Goal: Check status: Check status

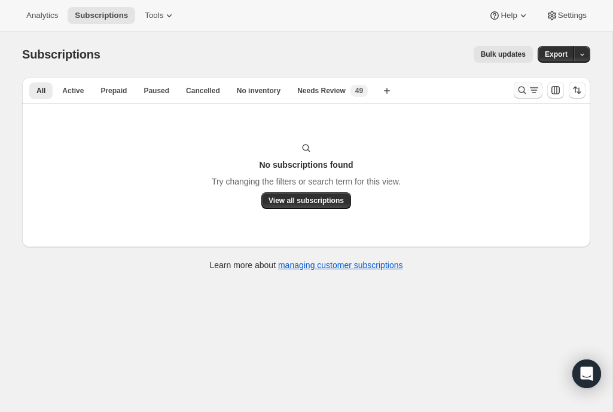
click at [525, 91] on icon "Search and filter results" at bounding box center [522, 90] width 12 height 12
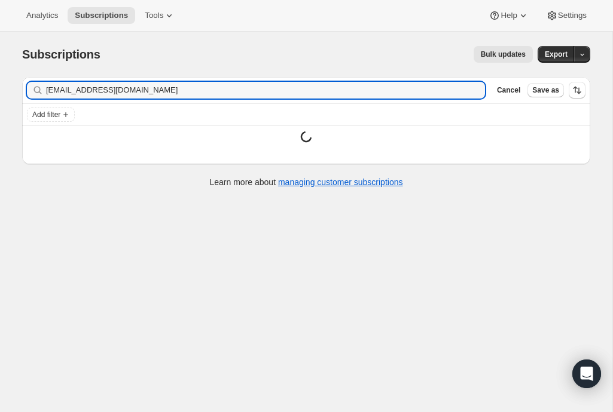
type input "[EMAIL_ADDRESS][DOMAIN_NAME]"
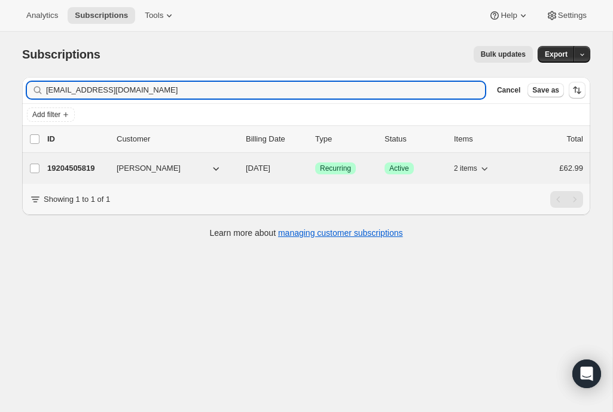
click at [205, 161] on button "[PERSON_NAME]" at bounding box center [169, 168] width 120 height 19
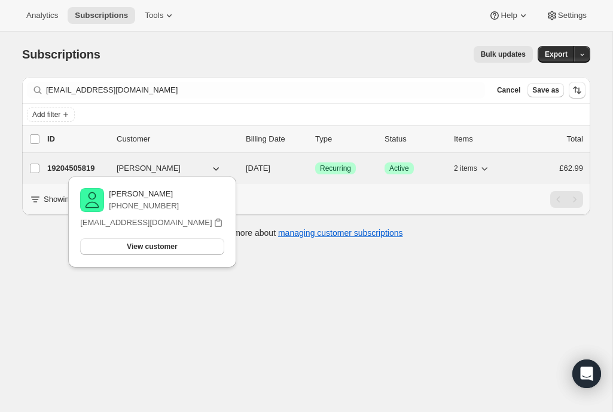
click at [270, 163] on p "[DATE]" at bounding box center [276, 169] width 60 height 12
click at [268, 163] on p "[DATE]" at bounding box center [276, 169] width 60 height 12
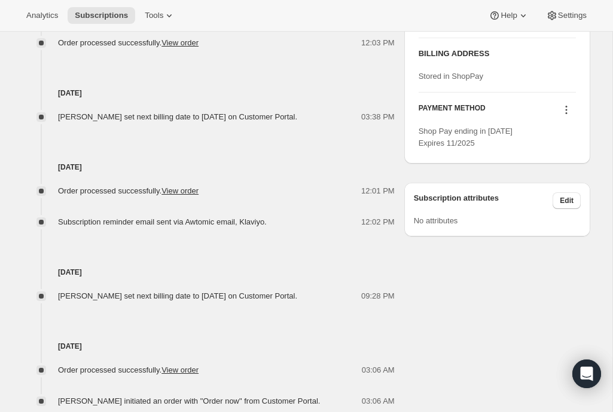
scroll to position [568, 0]
